Goal: Navigation & Orientation: Understand site structure

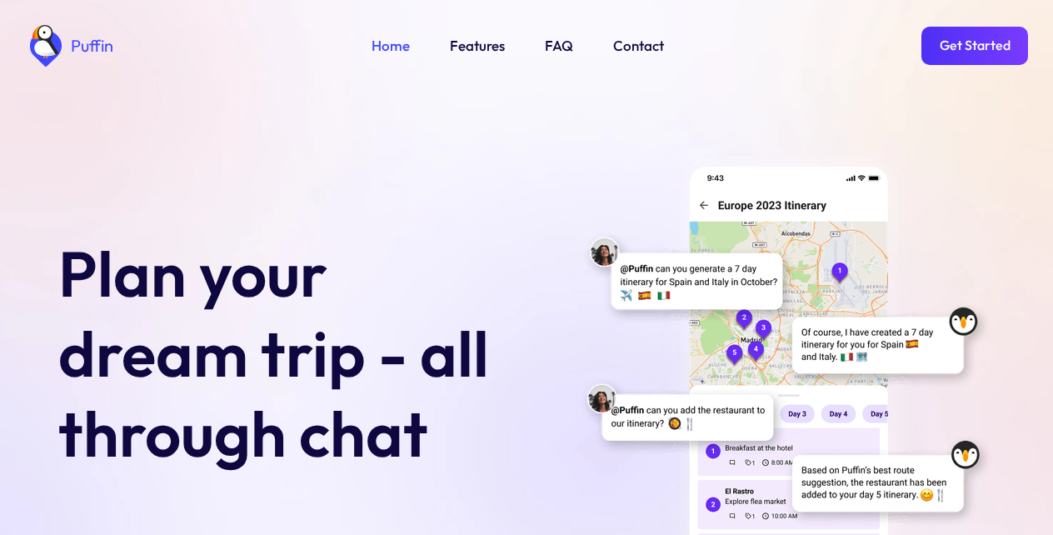
click at [974, 44] on link "Get Started" at bounding box center [974, 46] width 107 height 38
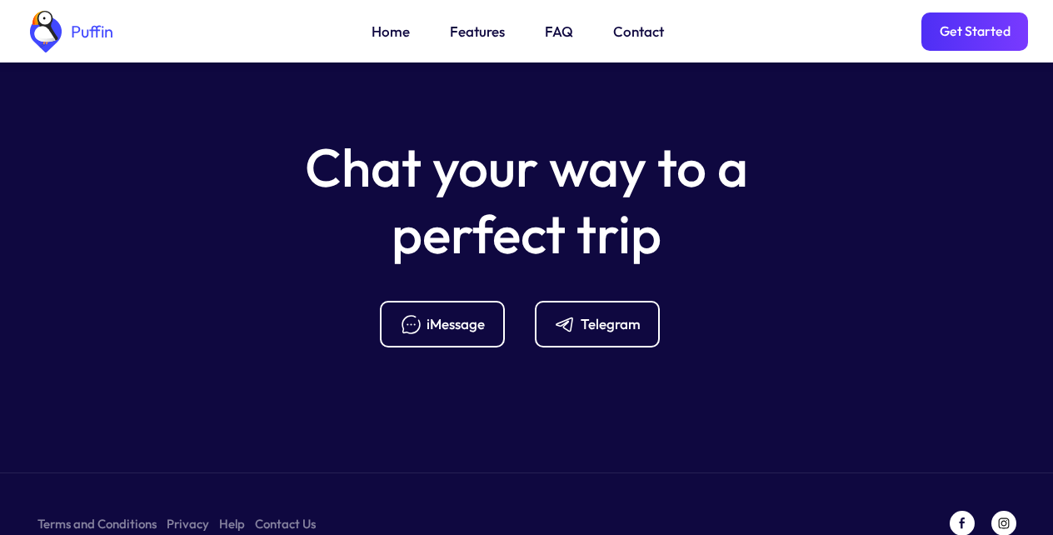
scroll to position [6602, 0]
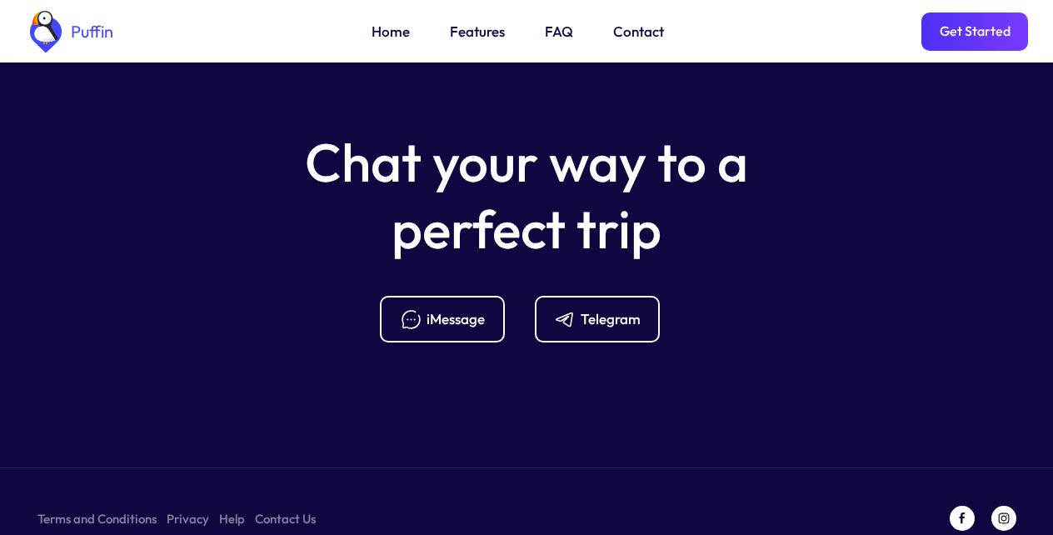
click at [475, 34] on link "Features" at bounding box center [477, 32] width 55 height 22
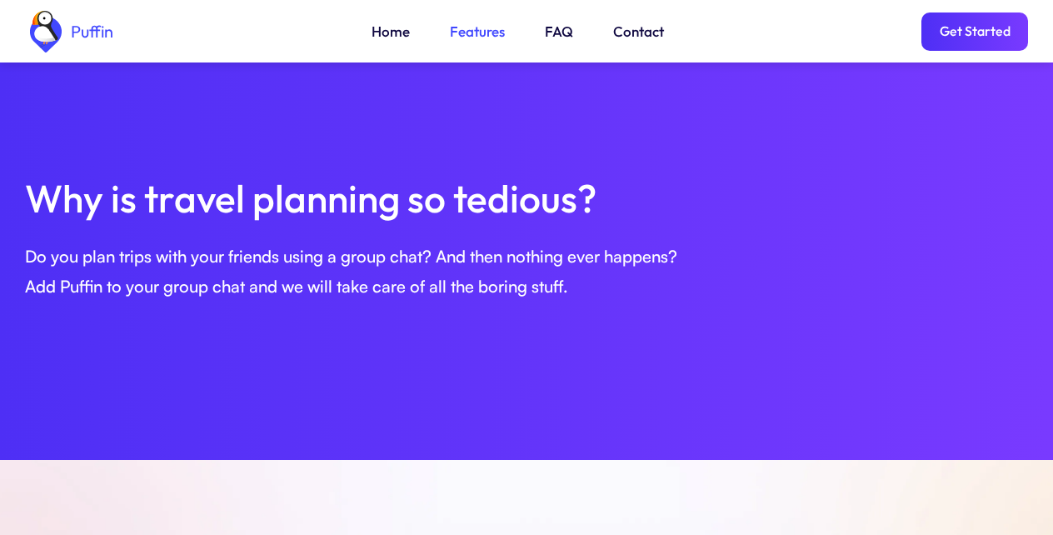
scroll to position [571, 0]
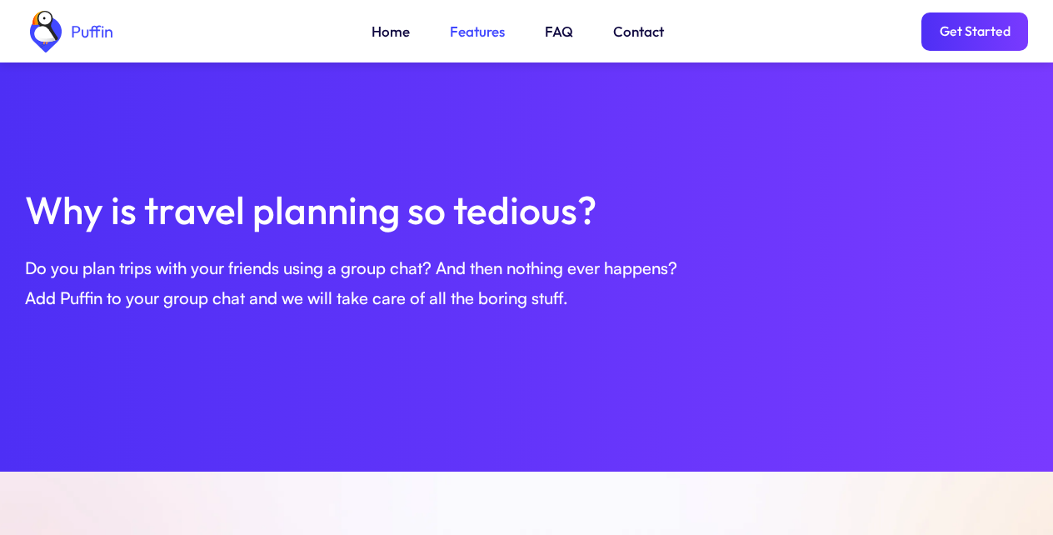
click at [555, 34] on link "FAQ" at bounding box center [559, 32] width 28 height 22
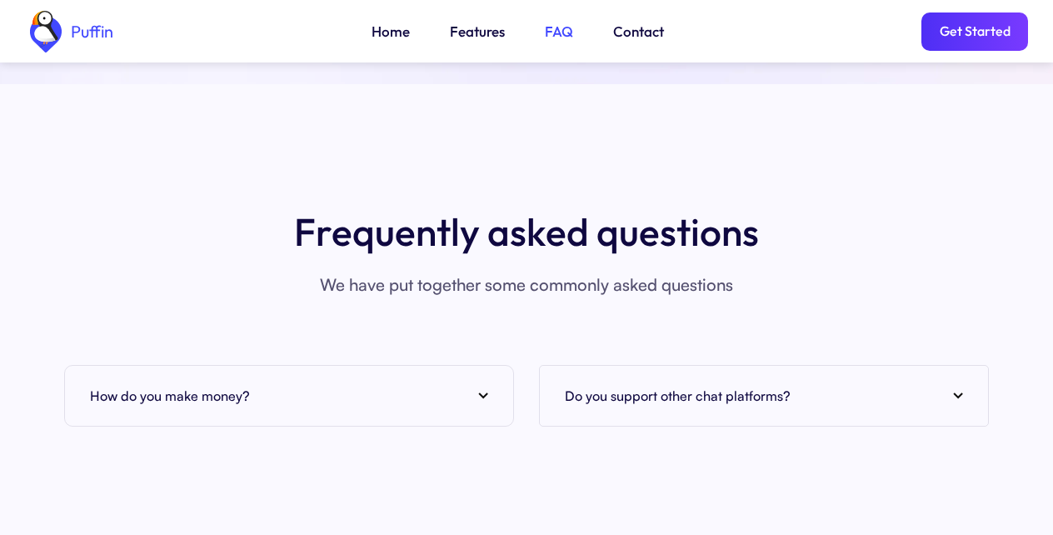
scroll to position [6076, 0]
click at [635, 34] on link "Contact" at bounding box center [638, 32] width 51 height 22
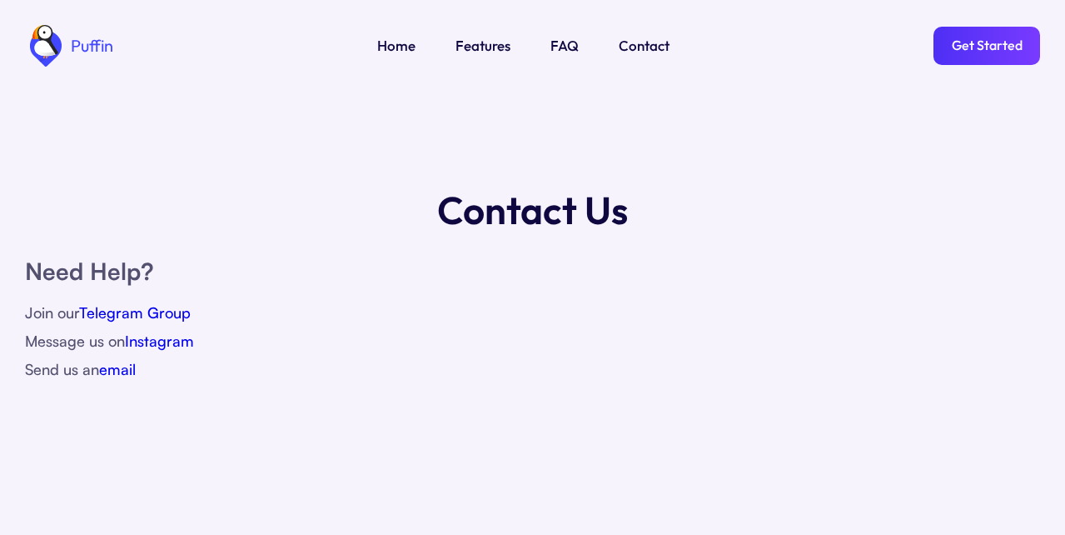
click at [974, 44] on link "Get Started" at bounding box center [987, 46] width 107 height 38
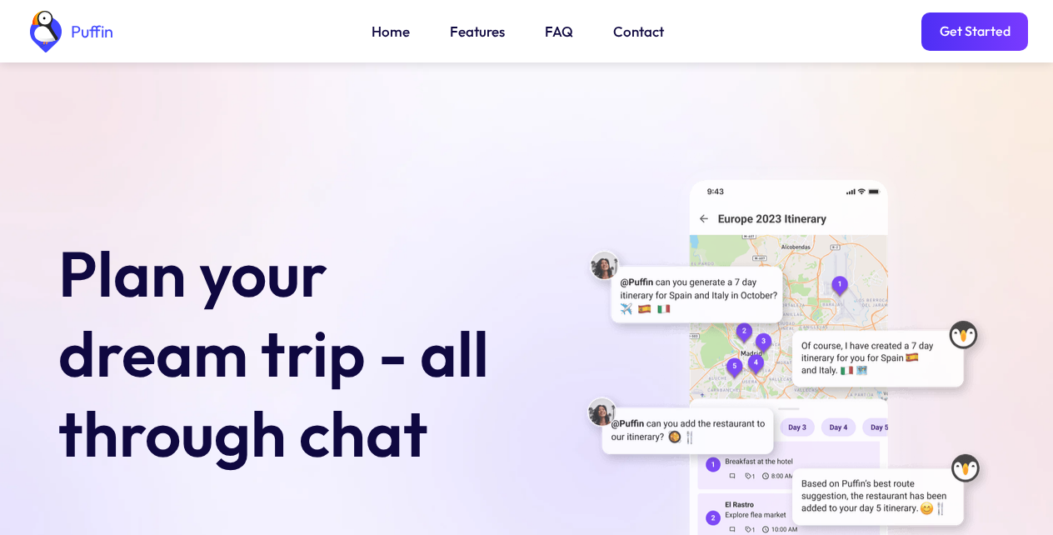
scroll to position [6602, 0]
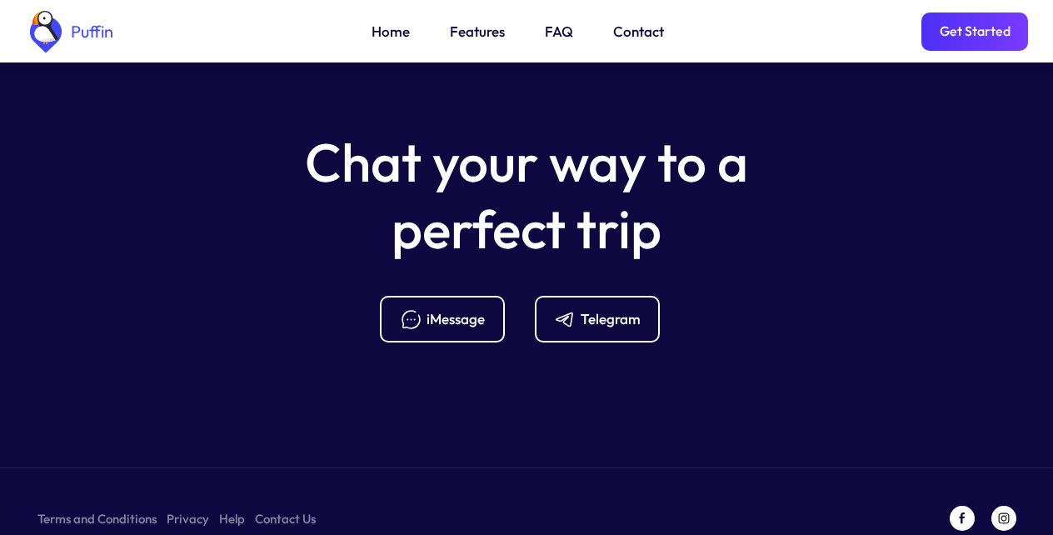
click at [90, 508] on link "Terms and Conditions" at bounding box center [96, 518] width 119 height 21
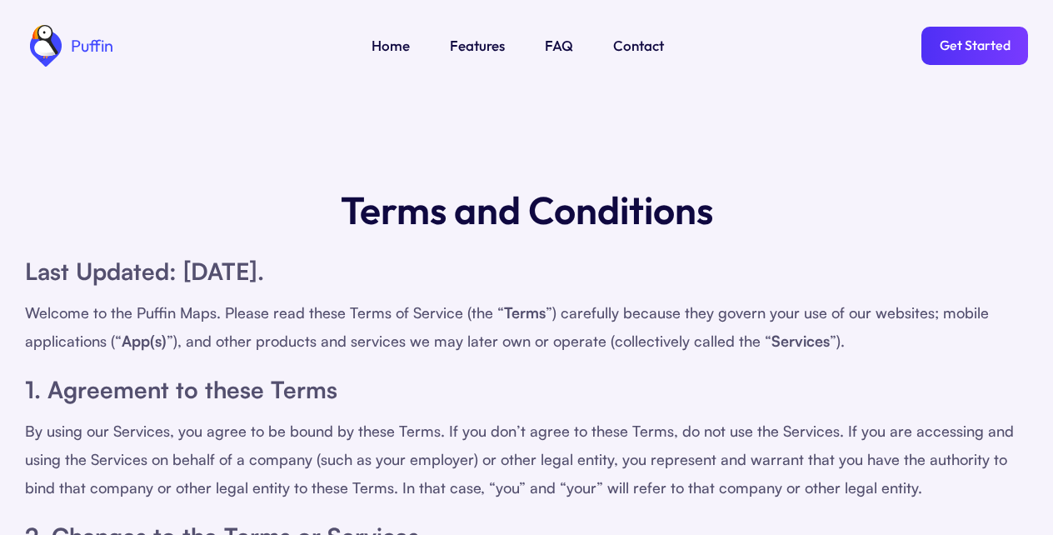
click at [182, 497] on div "By using our Services, you agree to be bound by these Terms. If you don’t agree…" at bounding box center [526, 459] width 1003 height 85
